Goal: Task Accomplishment & Management: Use online tool/utility

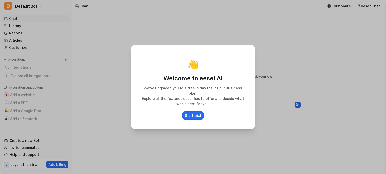
type textarea "**********"
click at [196, 113] on p "Start trial" at bounding box center [193, 115] width 16 height 5
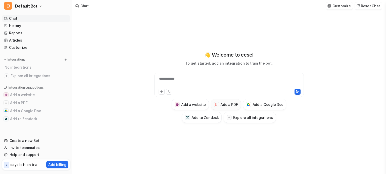
click at [230, 103] on h3 "Add a PDF" at bounding box center [228, 104] width 17 height 5
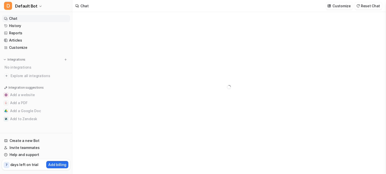
type textarea "**********"
